Goal: Use online tool/utility: Utilize a website feature to perform a specific function

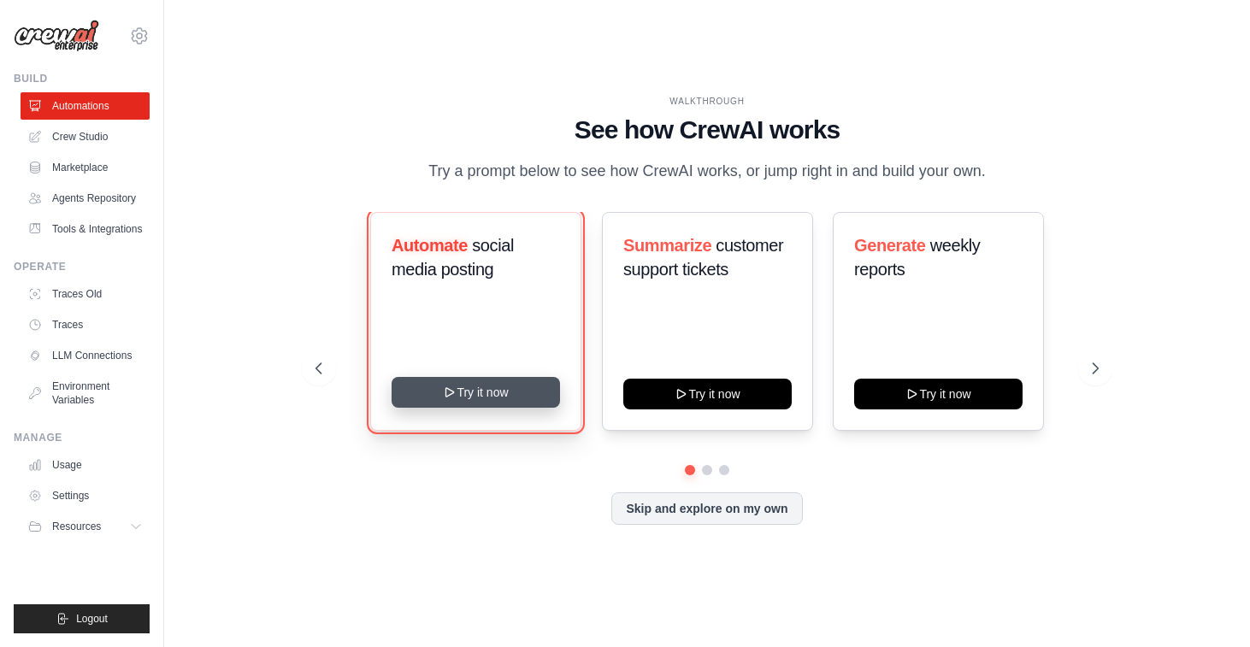
click at [502, 395] on button "Try it now" at bounding box center [475, 392] width 168 height 31
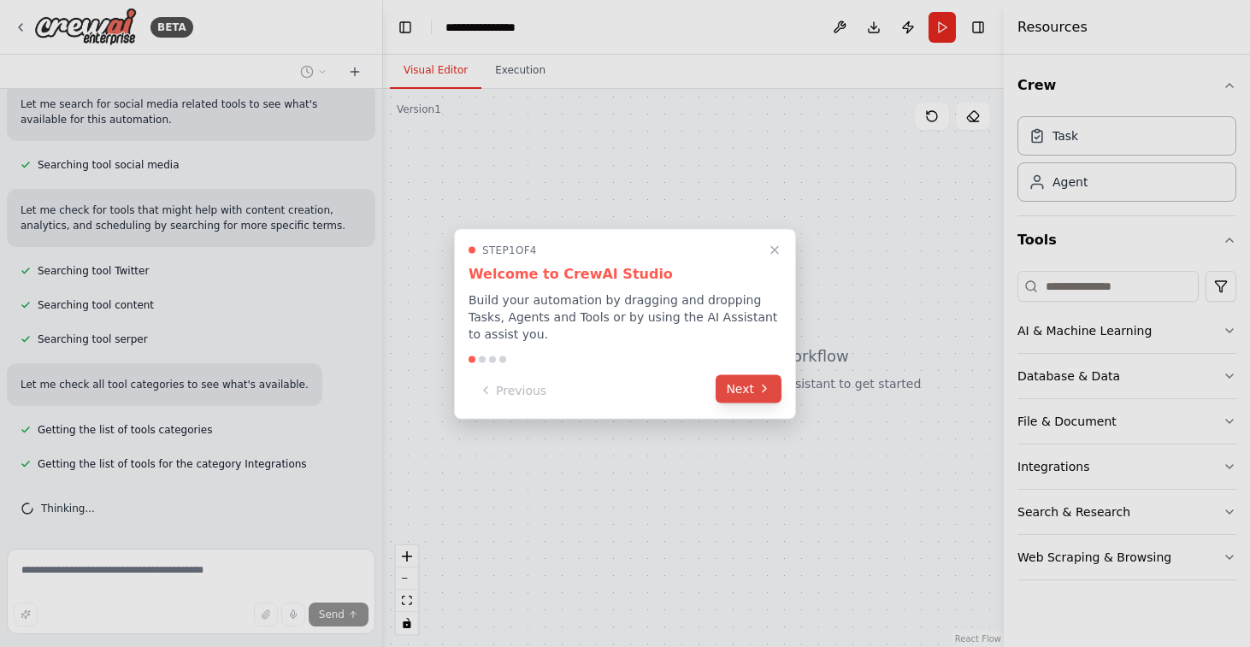
scroll to position [317, 0]
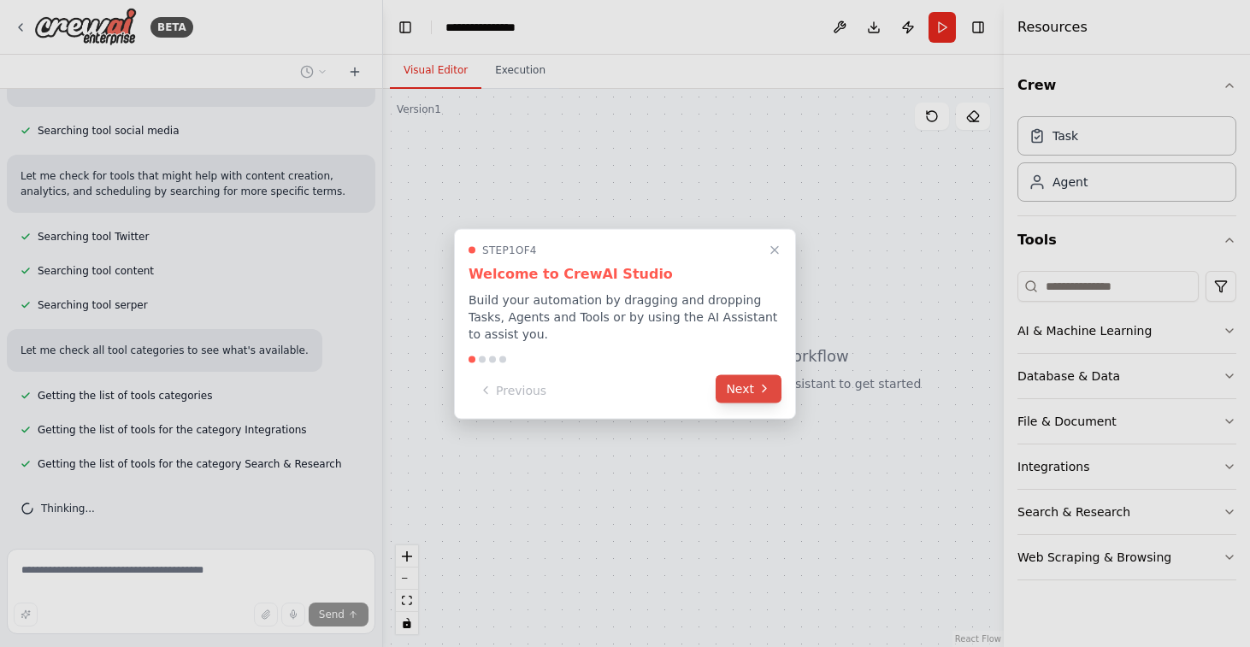
click at [739, 389] on button "Next" at bounding box center [748, 388] width 66 height 28
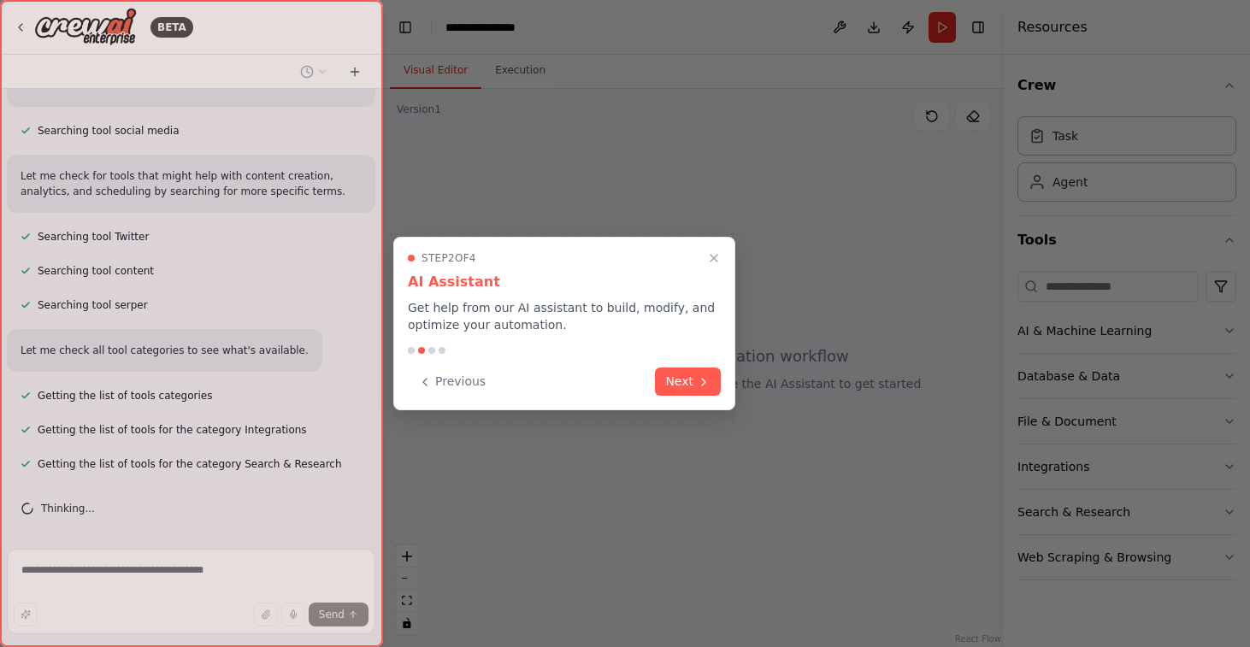
scroll to position [408, 0]
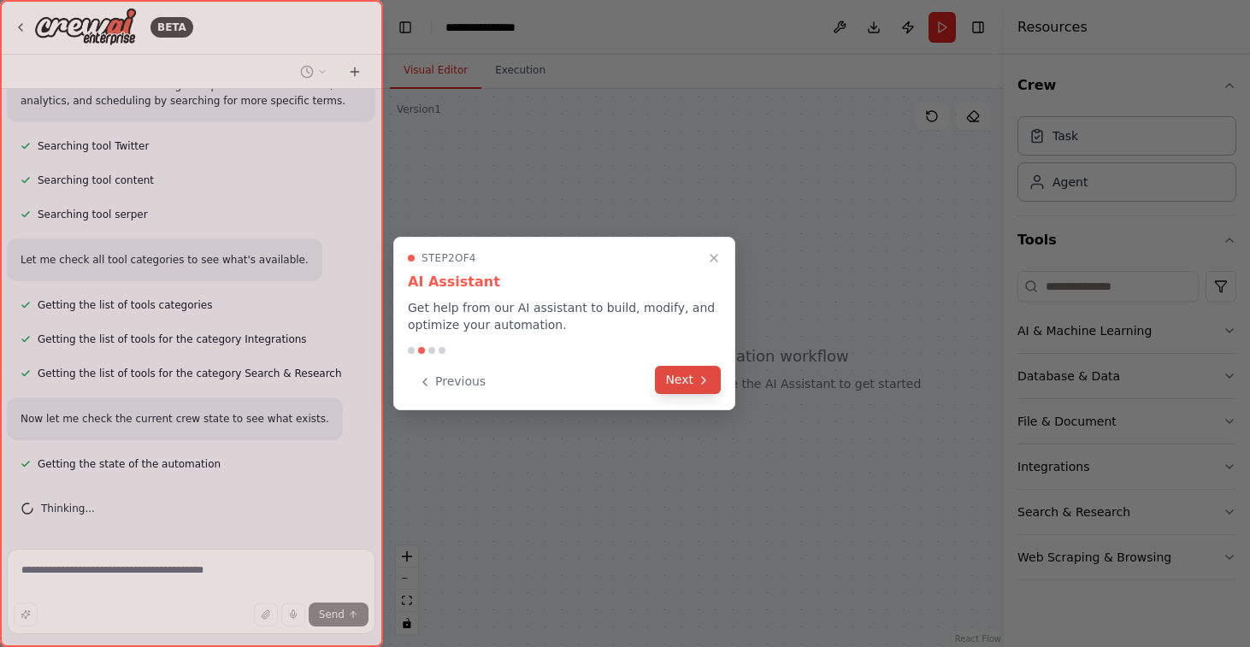
click at [679, 388] on button "Next" at bounding box center [688, 380] width 66 height 28
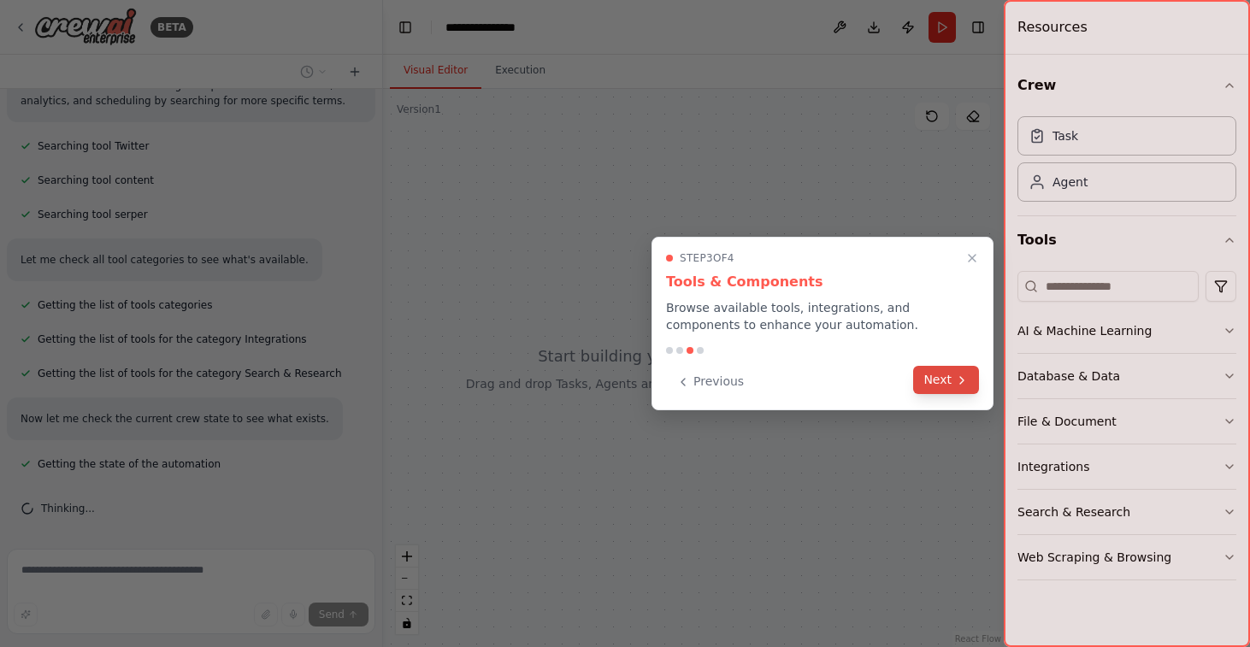
click at [955, 387] on button "Next" at bounding box center [946, 380] width 66 height 28
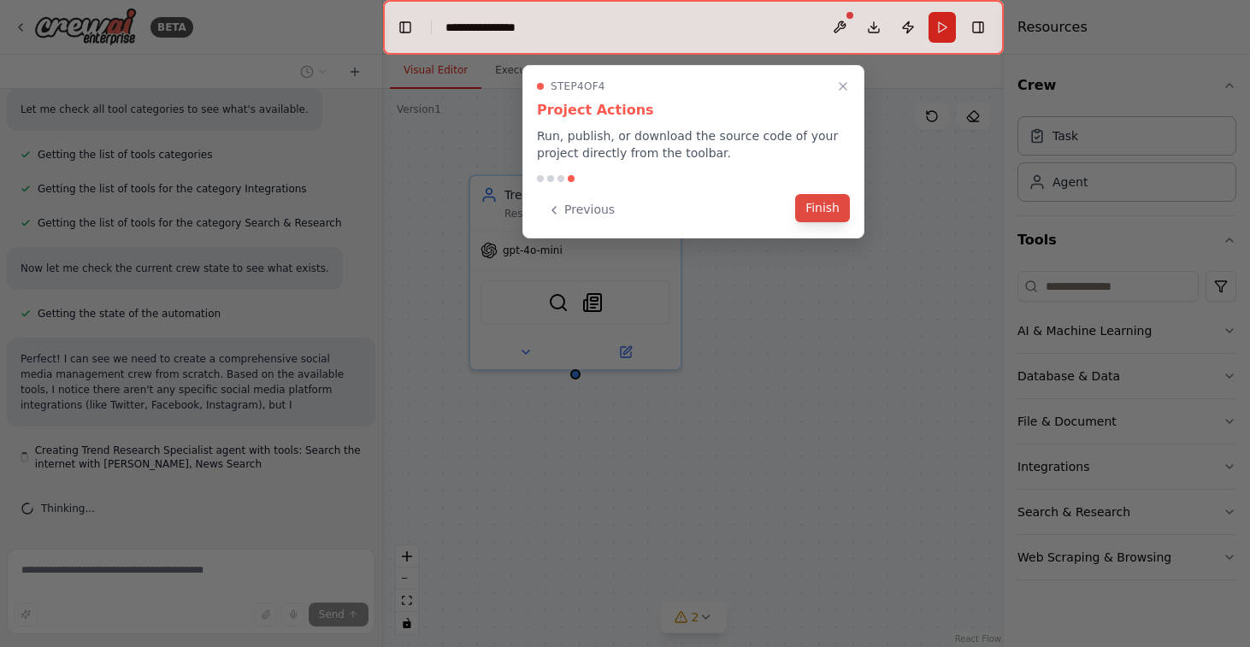
click at [813, 212] on button "Finish" at bounding box center [822, 208] width 55 height 28
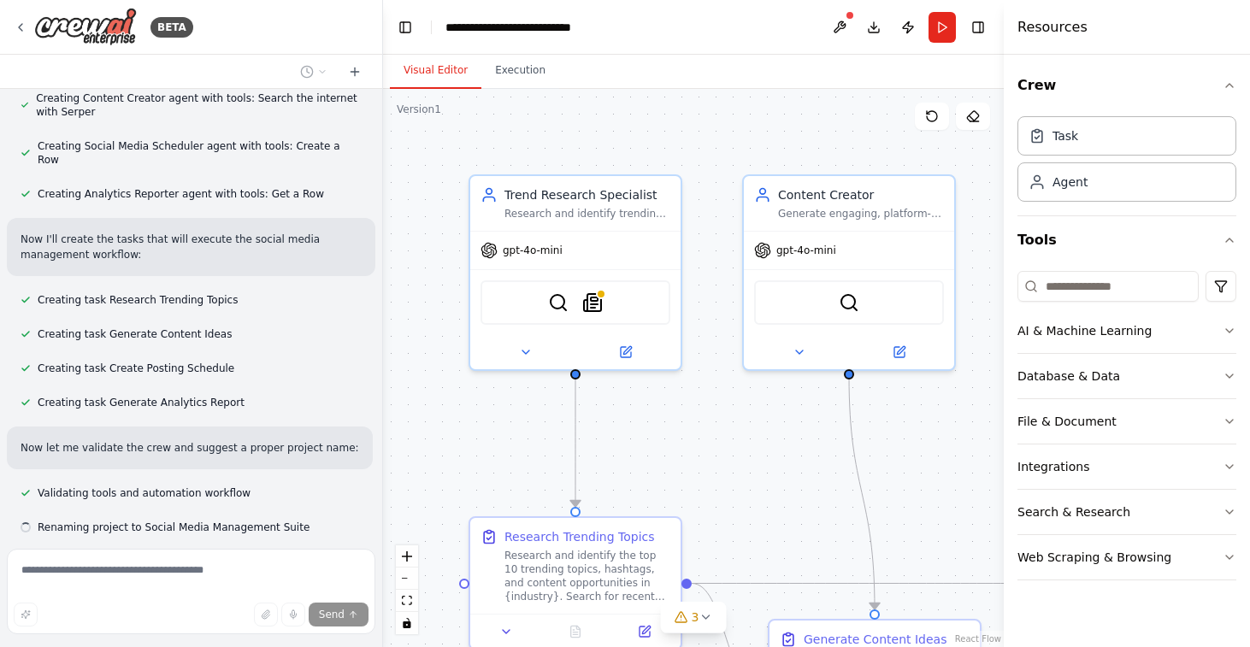
scroll to position [1074, 0]
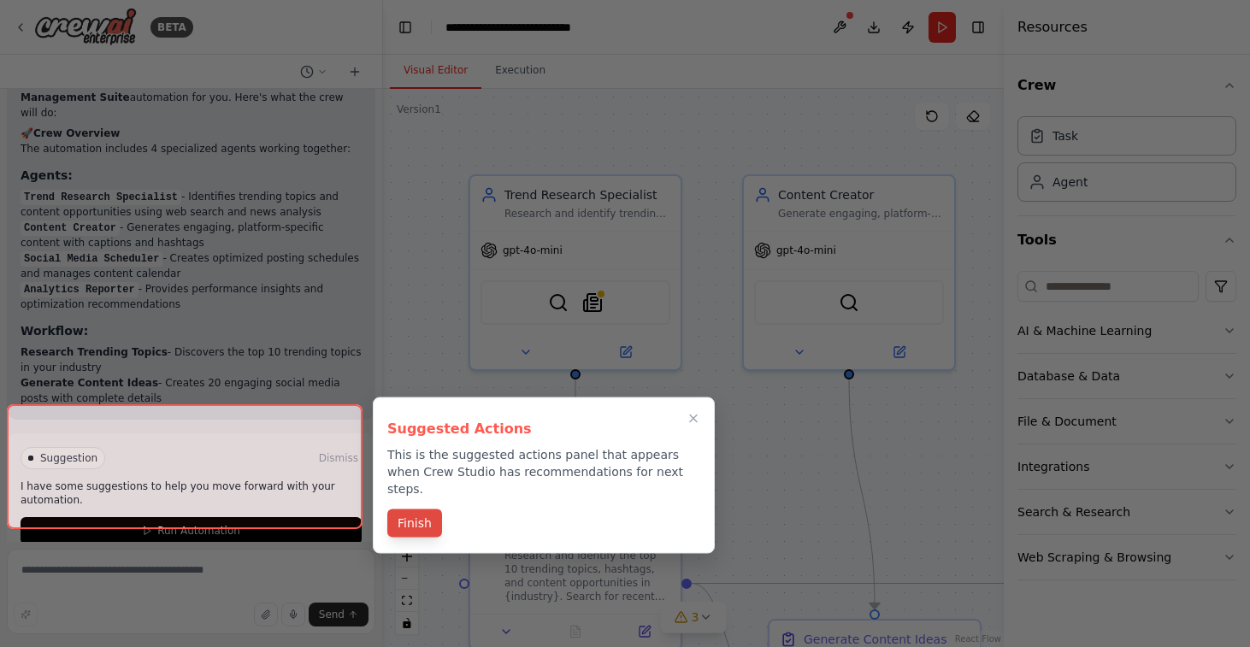
click at [428, 509] on button "Finish" at bounding box center [414, 523] width 55 height 28
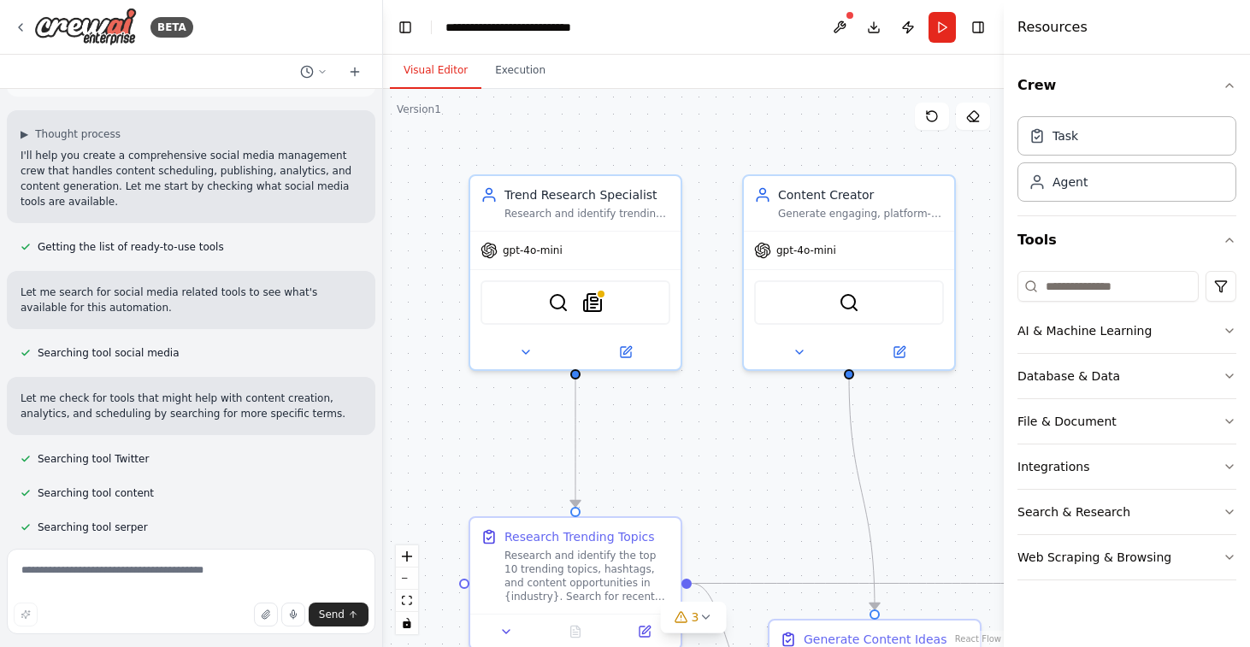
scroll to position [0, 0]
